Goal: Transaction & Acquisition: Purchase product/service

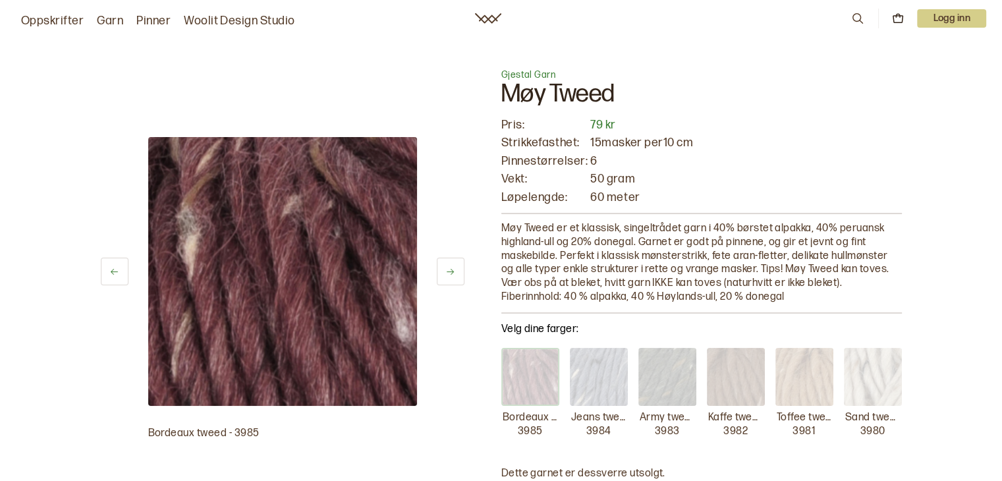
click at [809, 416] on p "Toffee tweed" at bounding box center [803, 418] width 55 height 14
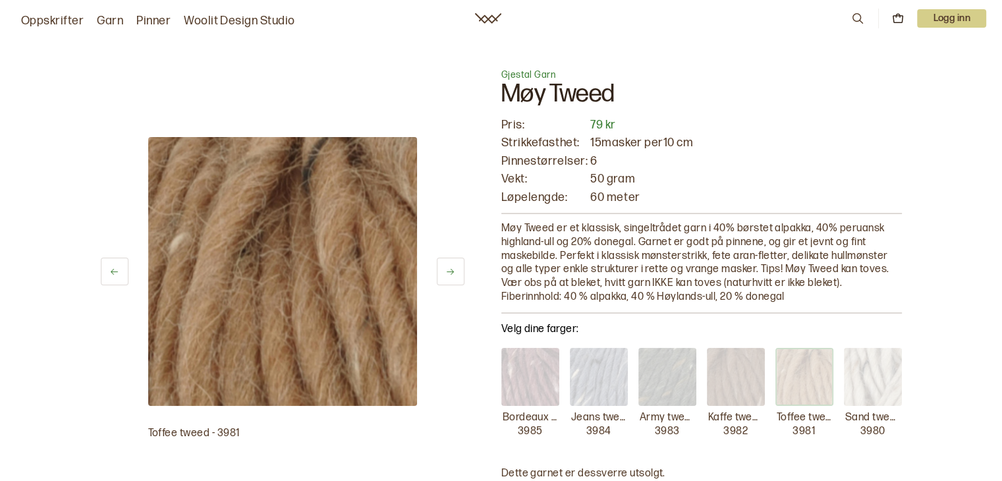
click at [452, 269] on icon at bounding box center [450, 272] width 10 height 10
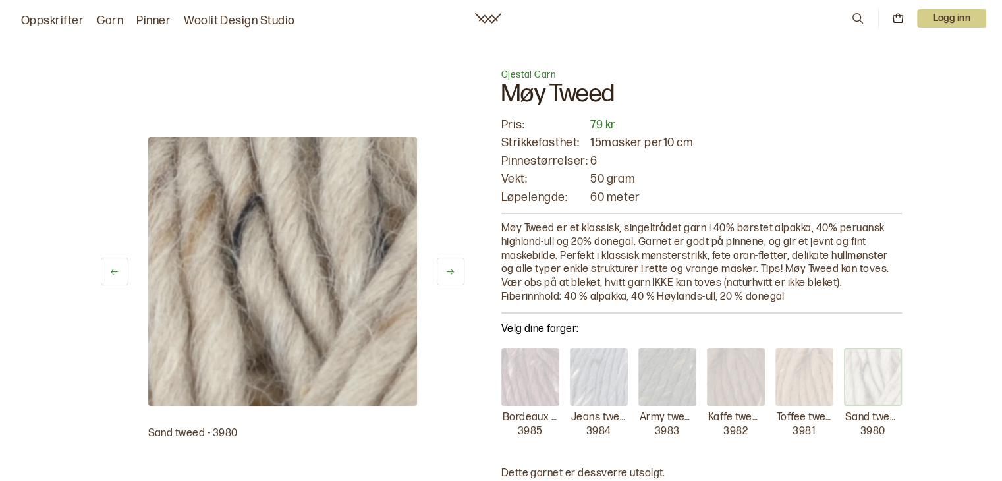
click at [452, 269] on icon at bounding box center [450, 272] width 10 height 10
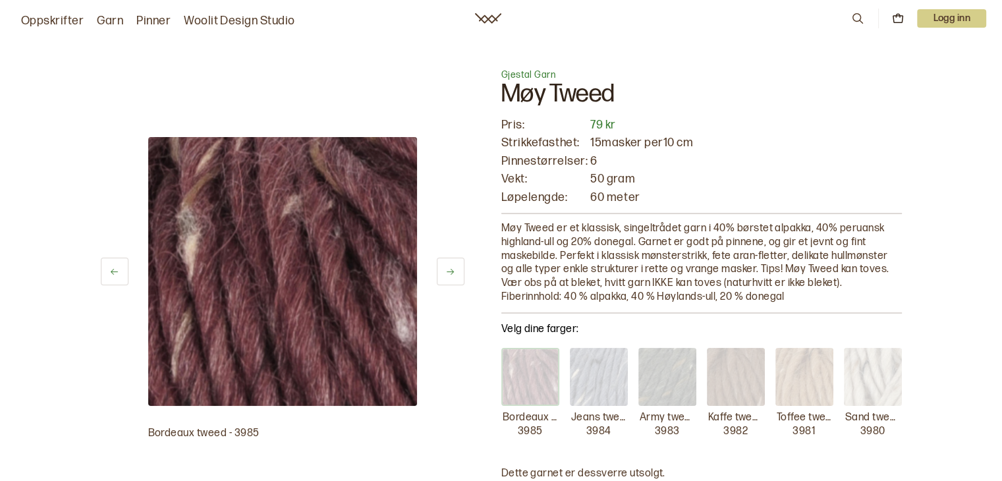
click at [452, 269] on icon at bounding box center [450, 272] width 10 height 10
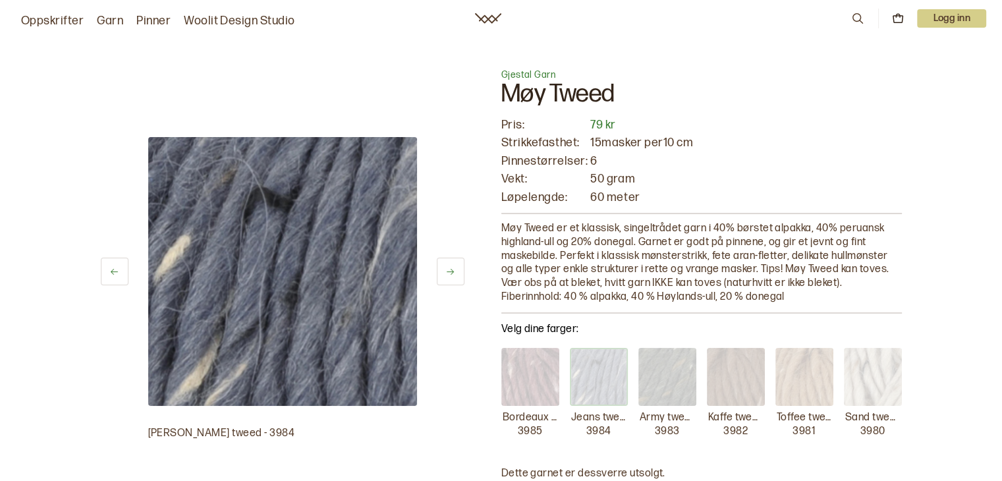
click at [452, 269] on icon at bounding box center [450, 272] width 10 height 10
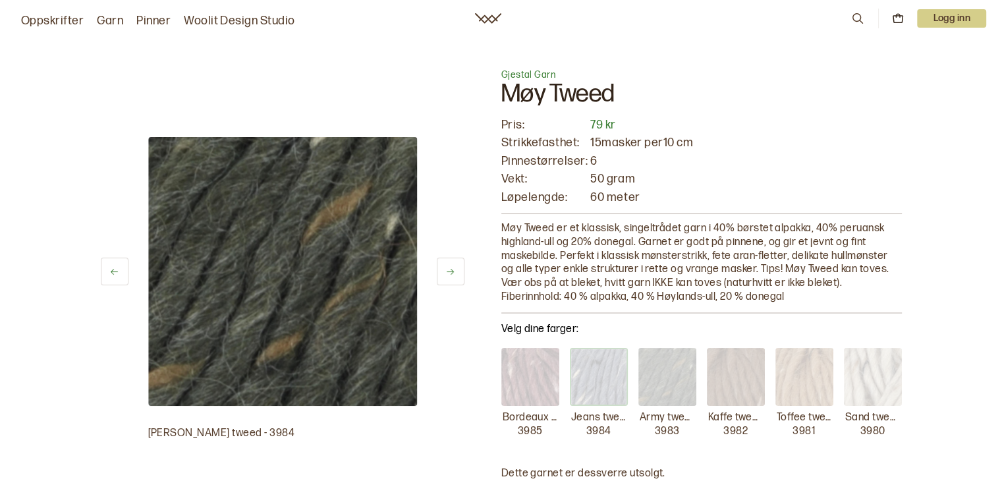
click at [452, 269] on icon at bounding box center [450, 272] width 10 height 10
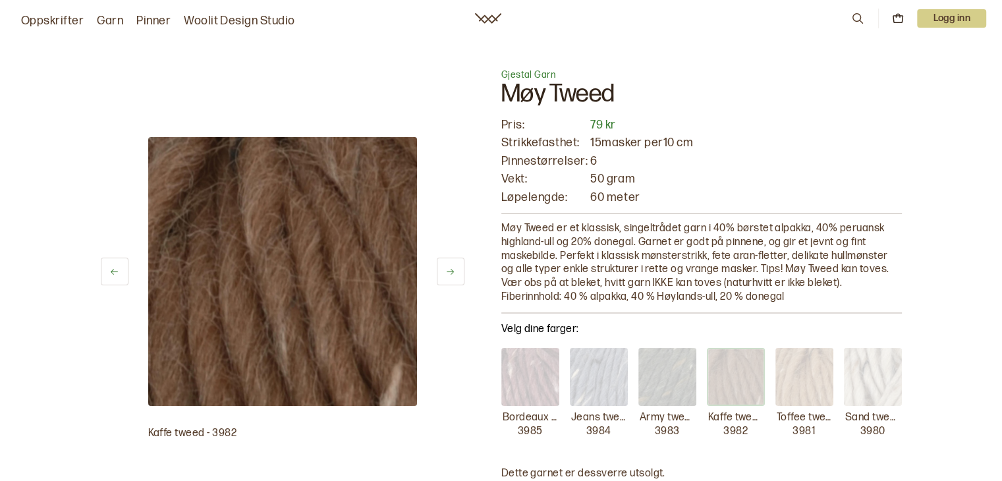
click at [452, 269] on icon at bounding box center [450, 272] width 10 height 10
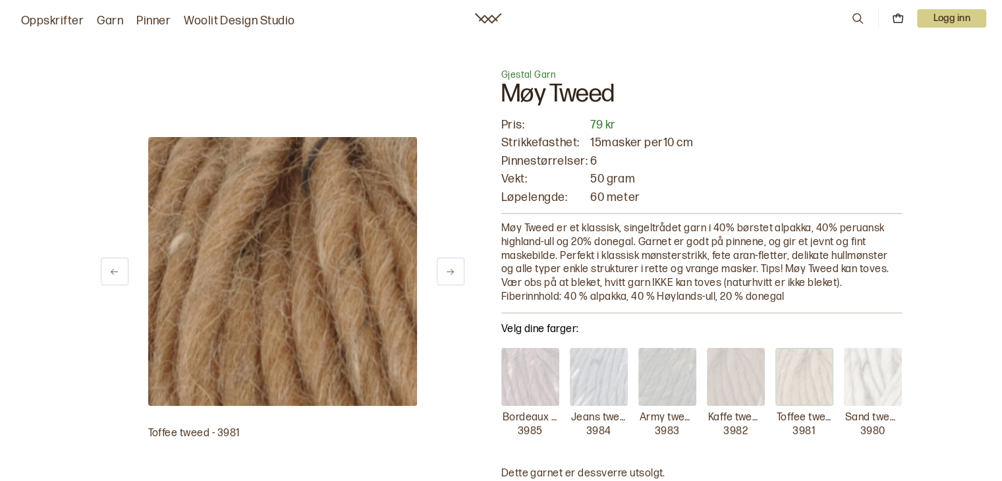
click at [452, 269] on icon at bounding box center [450, 272] width 10 height 10
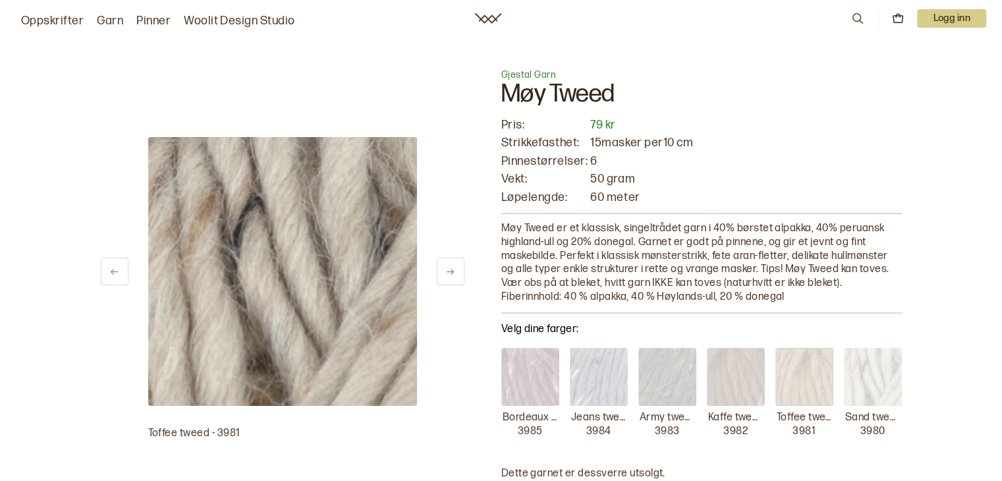
click at [452, 269] on icon at bounding box center [450, 272] width 10 height 10
